Goal: Navigation & Orientation: Find specific page/section

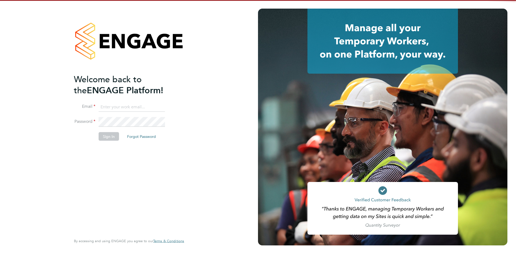
type input "[PERSON_NAME][EMAIL_ADDRESS][DOMAIN_NAME]"
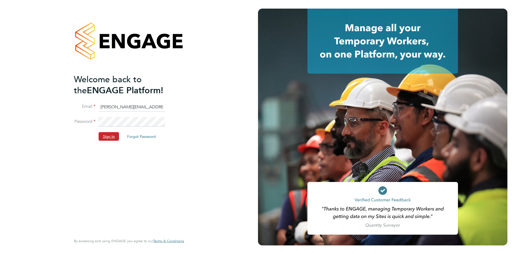
click at [112, 132] on button "Sign In" at bounding box center [109, 136] width 20 height 9
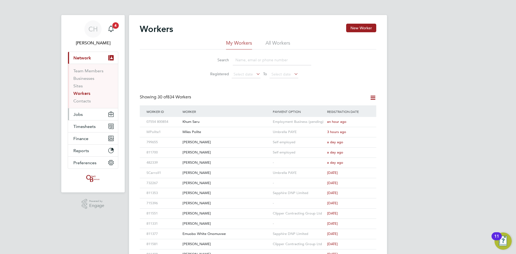
click at [87, 111] on button "Jobs" at bounding box center [93, 114] width 50 height 12
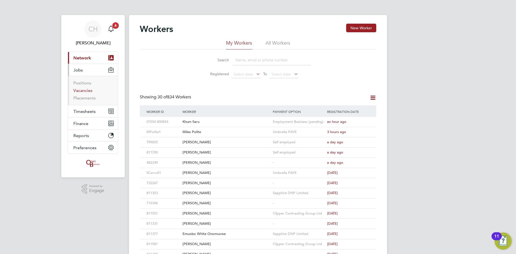
click at [84, 91] on link "Vacancies" at bounding box center [82, 90] width 19 height 5
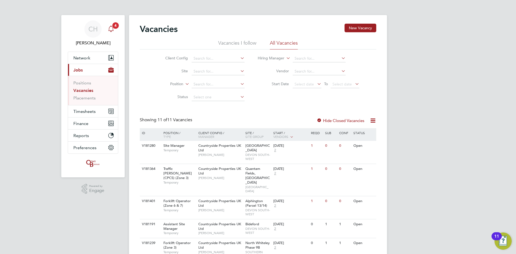
click at [112, 31] on icon "Main navigation" at bounding box center [110, 28] width 5 height 5
